Goal: Navigation & Orientation: Find specific page/section

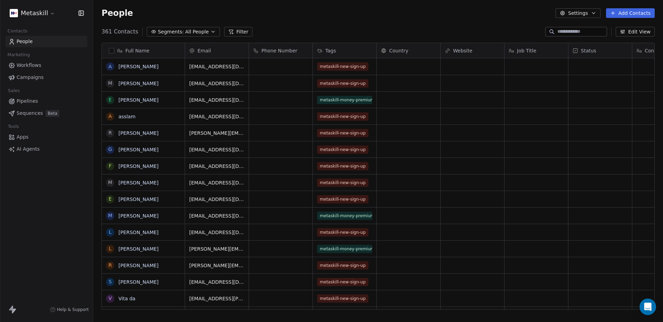
scroll to position [284, 569]
click at [27, 151] on span "AI Agents" at bounding box center [28, 149] width 23 height 7
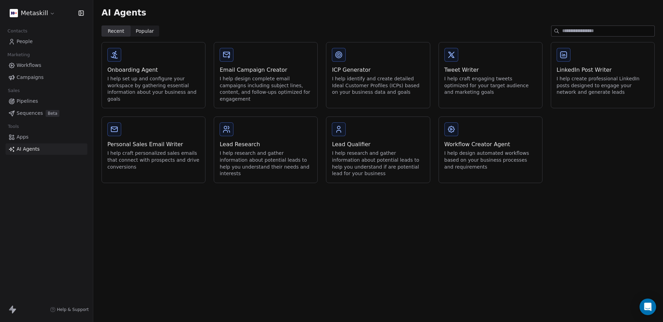
click at [145, 149] on div "Personal Sales Email Writer I help craft personalized sales emails that connect…" at bounding box center [153, 155] width 92 height 30
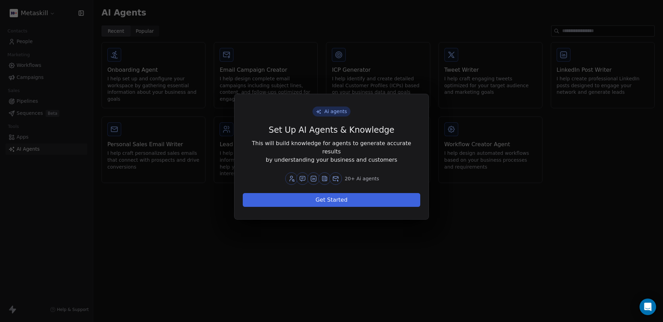
drag, startPoint x: 159, startPoint y: 206, endPoint x: 166, endPoint y: 196, distance: 12.4
click at [159, 206] on div "Ai agents Set Up AI Agents & Knowledge This will build knowledge for agents to …" at bounding box center [331, 161] width 663 height 156
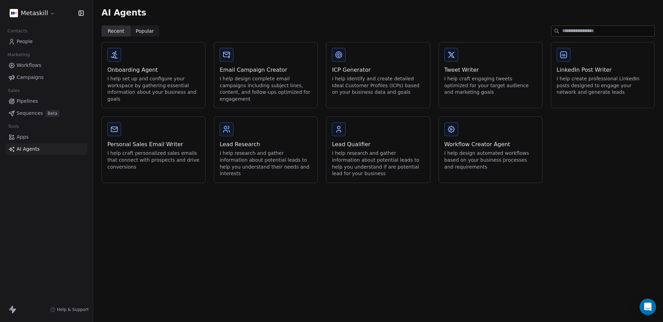
click at [26, 65] on span "Workflows" at bounding box center [29, 65] width 25 height 7
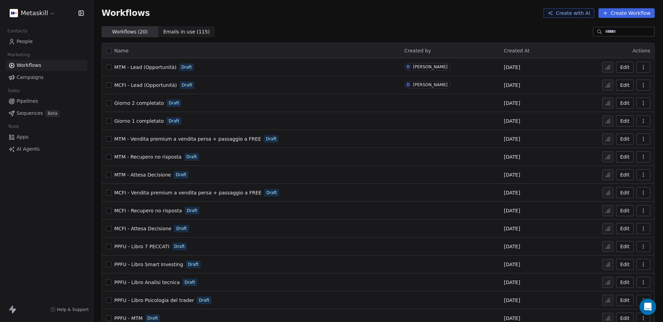
click at [30, 44] on span "People" at bounding box center [25, 41] width 16 height 7
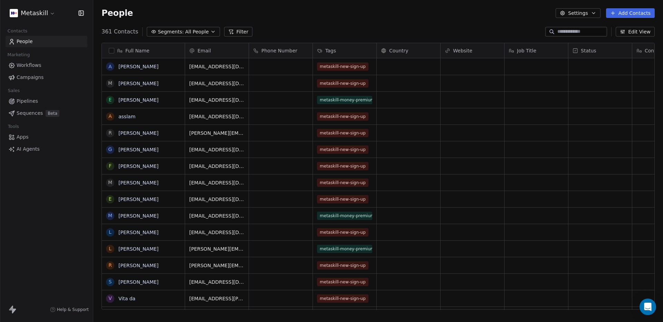
click at [34, 65] on span "Workflows" at bounding box center [29, 65] width 25 height 7
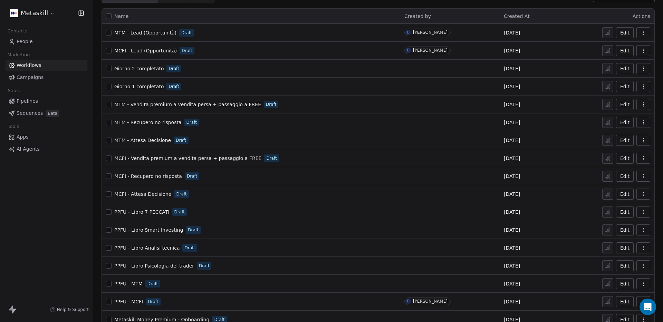
scroll to position [101, 0]
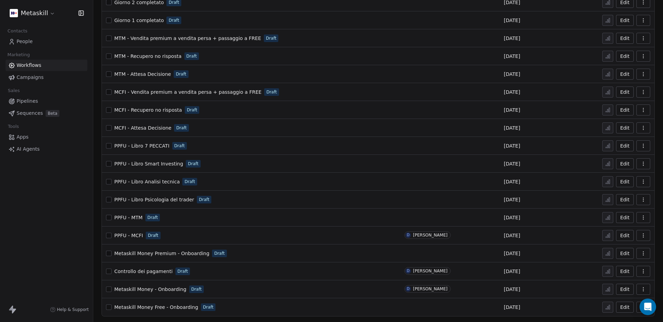
click at [158, 287] on span "Metaskill Money - Onboarding" at bounding box center [150, 290] width 72 height 6
click at [158, 253] on span "Metaskill Money Premium - Onboarding" at bounding box center [161, 254] width 95 height 6
